Goal: Complete application form

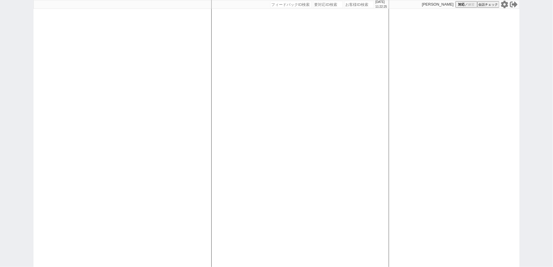
select select "100"
select select "3"
select select
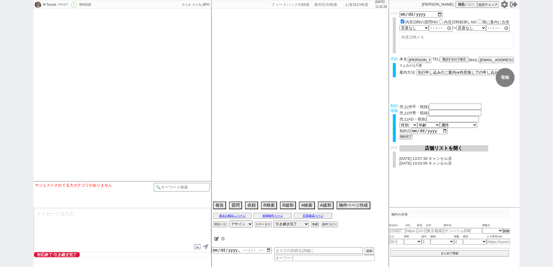
click at [502, 5] on icon at bounding box center [504, 4] width 7 height 7
type textarea "[PERSON_NAME]対応　リビング15畳 @@先行/内見なし申し込みの場合はクライアントがお客様と事前打ち合わせするので、日程が取れたら打ち合わせの日付…"
select select "[DATE]"
select select "3"
select select "37"
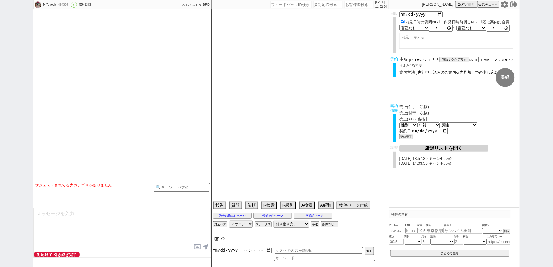
select select "7"
select select "14"
select select "485"
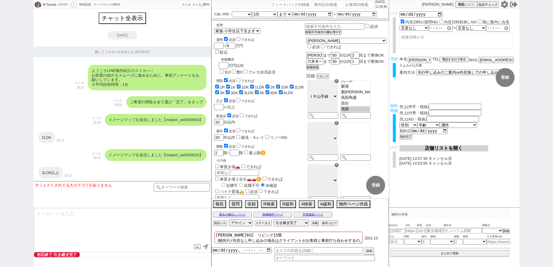
scroll to position [87, 0]
